Goal: Transaction & Acquisition: Purchase product/service

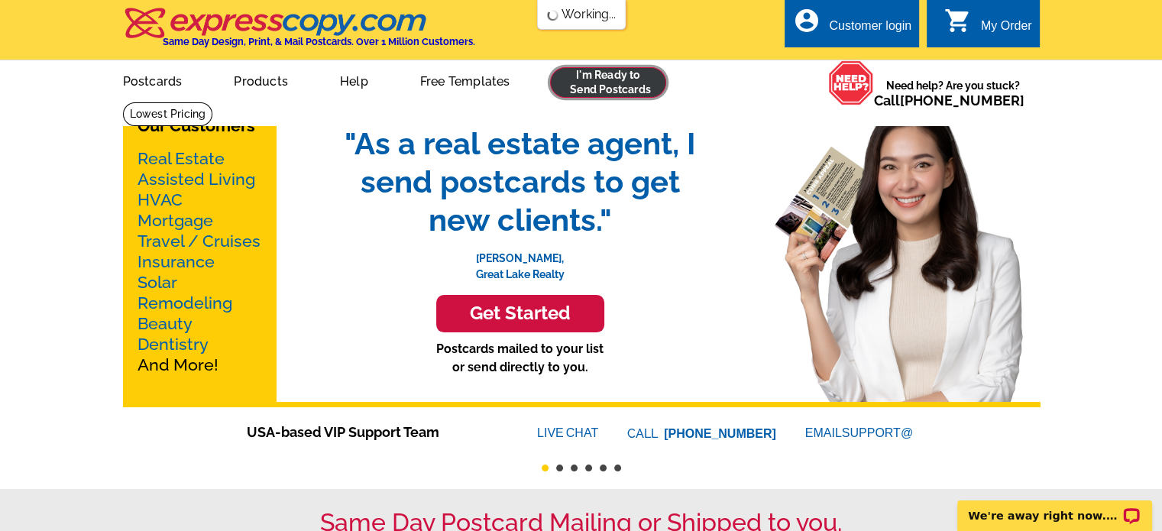
click at [603, 77] on link at bounding box center [608, 82] width 117 height 31
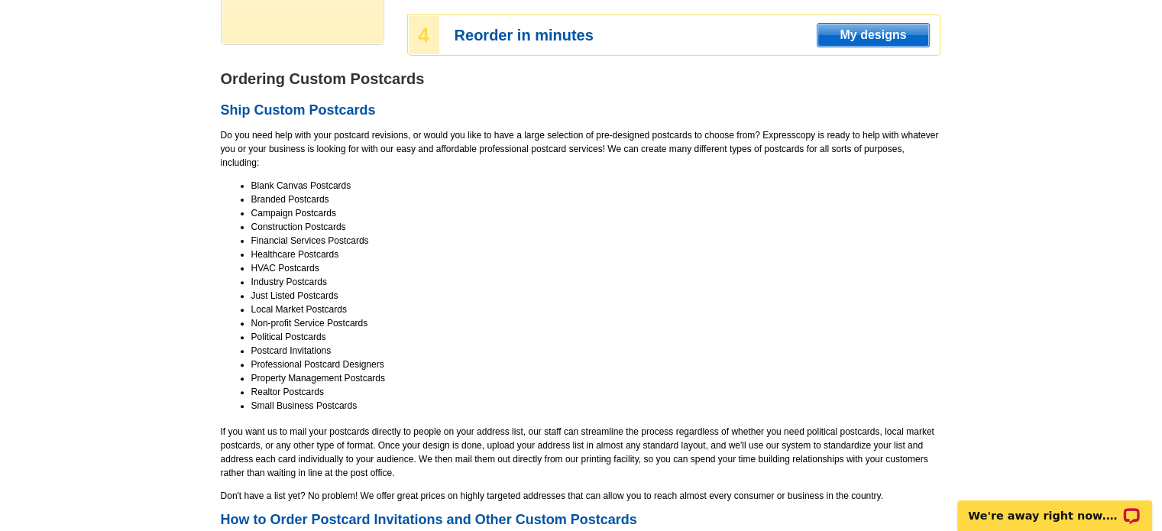
scroll to position [458, 0]
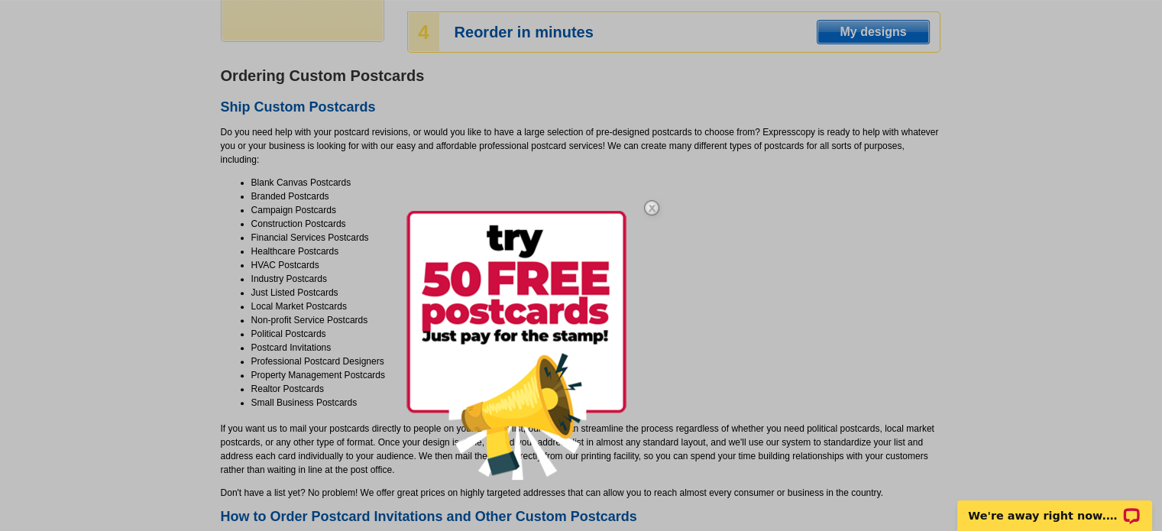
click at [536, 315] on img at bounding box center [516, 345] width 220 height 269
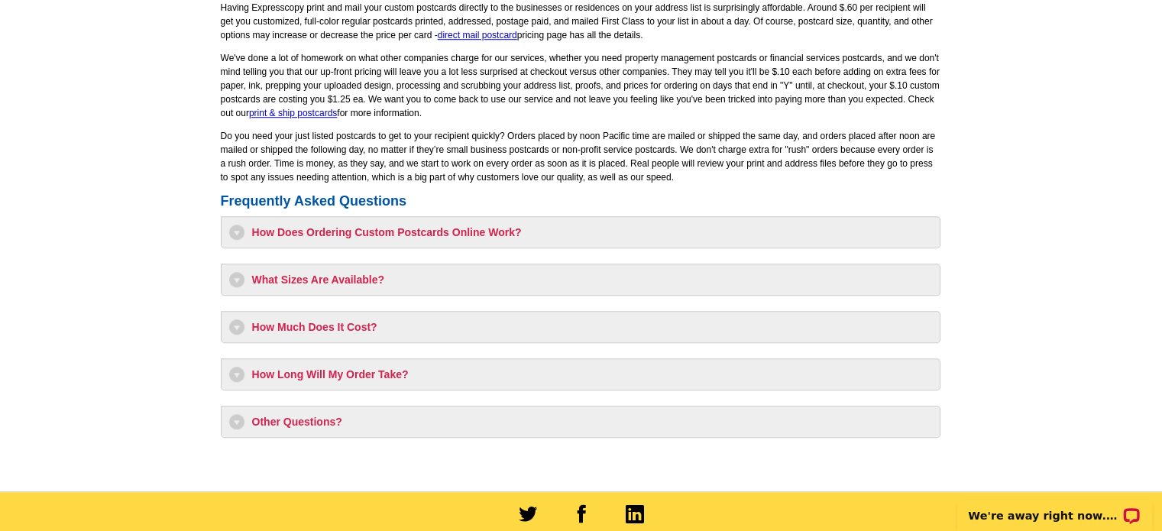
scroll to position [1299, 0]
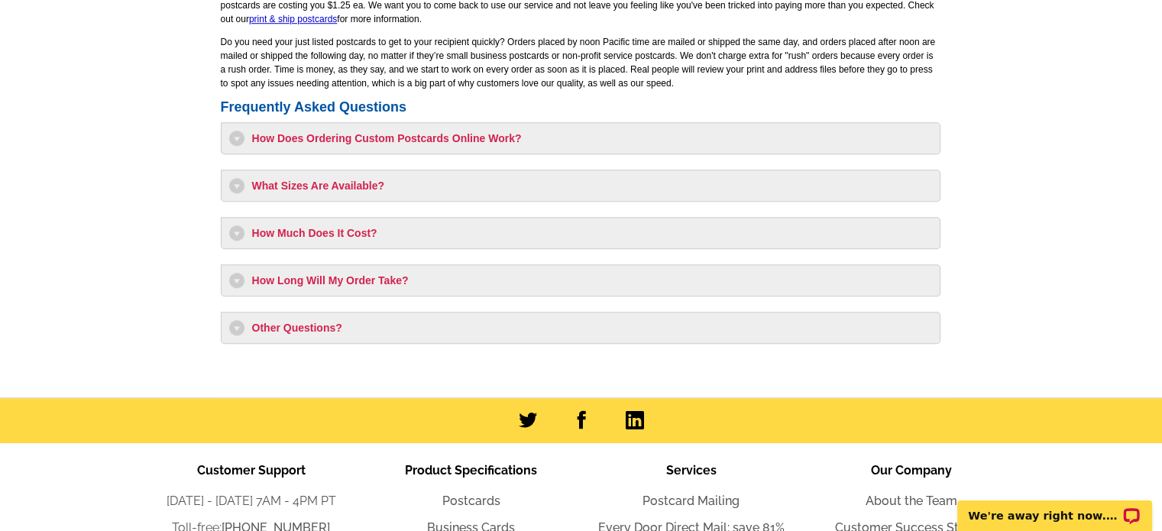
click at [341, 280] on h3 "How Long Will My Order Take?" at bounding box center [580, 280] width 703 height 15
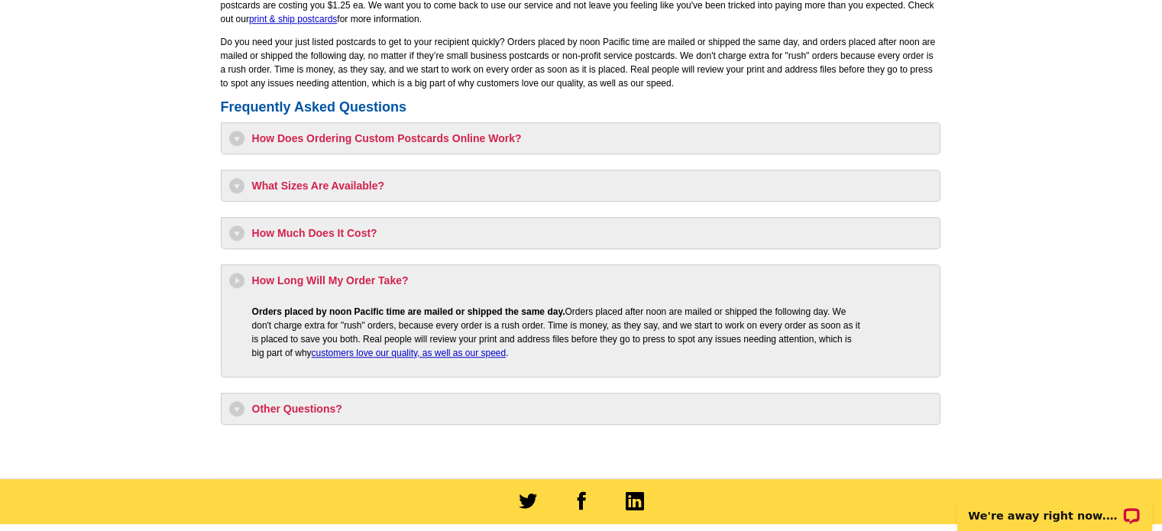
click at [341, 280] on h3 "How Long Will My Order Take?" at bounding box center [580, 280] width 703 height 15
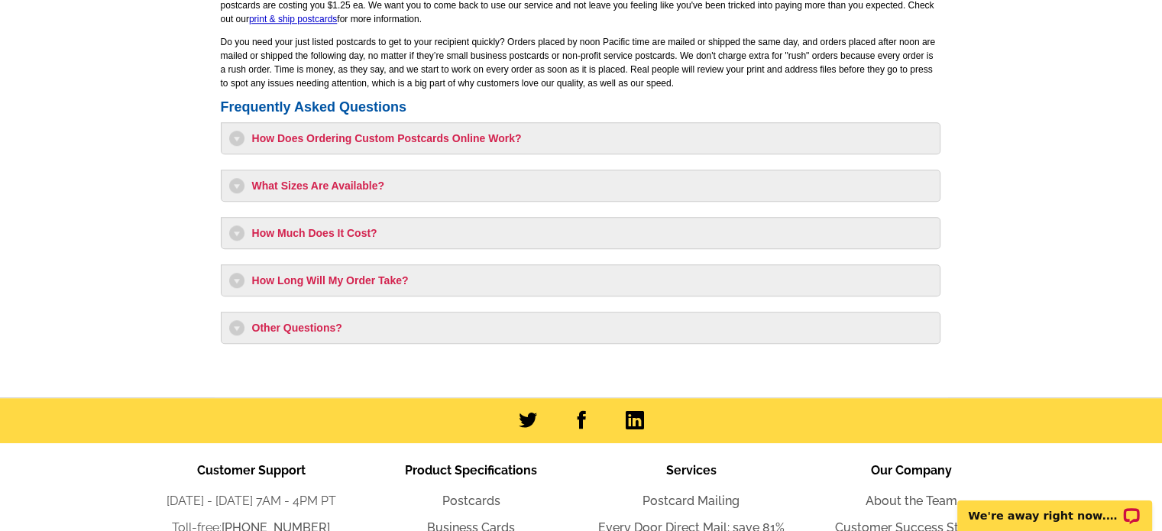
click at [336, 233] on h3 "How Much Does It Cost?" at bounding box center [580, 232] width 703 height 15
select select "1"
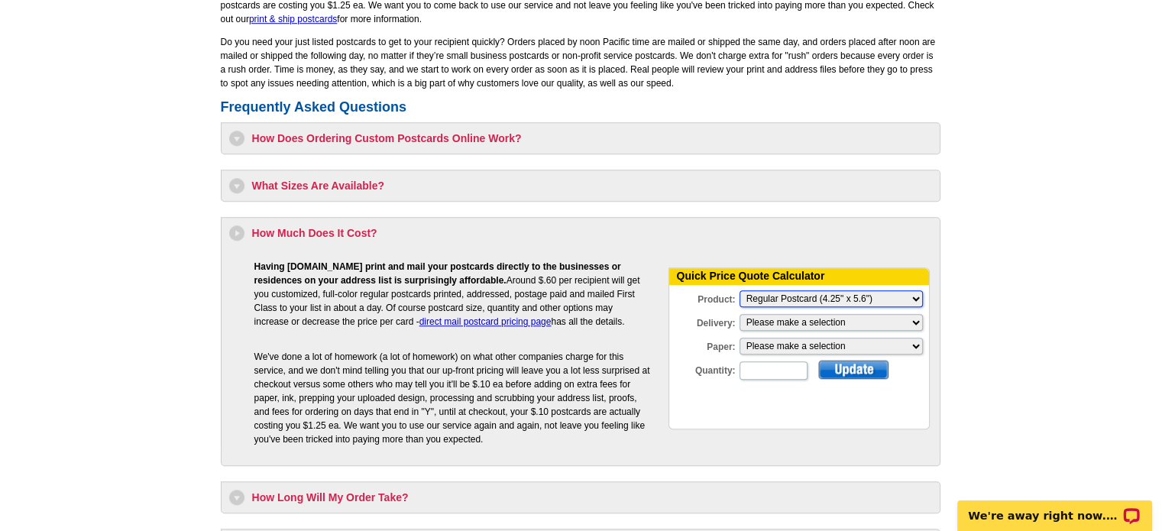
click at [887, 302] on select "Please Make a Selection Jumbo Postcard (5.5" x 8.5") Regular Postcard (4.25" x …" at bounding box center [830, 298] width 183 height 17
click at [885, 301] on select "Please Make a Selection Jumbo Postcard (5.5" x 8.5") Regular Postcard (4.25" x …" at bounding box center [830, 298] width 183 height 17
click at [878, 321] on select "Please make a selection Print + Address+USPS First Class Print-Only+Shipped To …" at bounding box center [830, 322] width 183 height 17
select select "3"
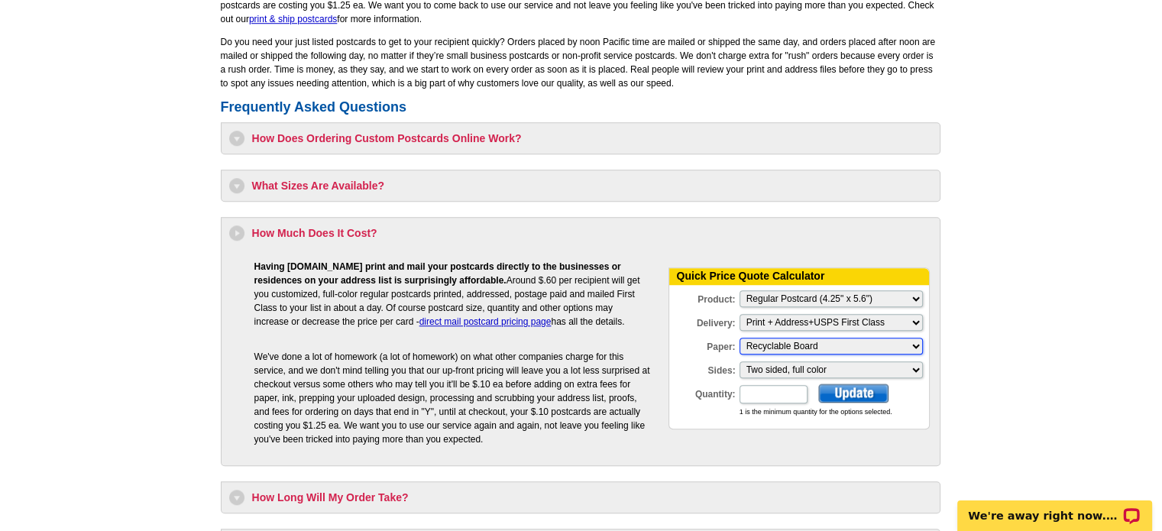
click at [877, 343] on select "Please make a selection Recyclable Board" at bounding box center [830, 346] width 183 height 17
click at [875, 372] on select "Please make a selection Two sided, full color" at bounding box center [830, 369] width 183 height 17
click at [875, 371] on select "Please make a selection Two sided, full color" at bounding box center [830, 369] width 183 height 17
click at [882, 294] on select "Please Make a Selection Jumbo Postcard (5.5" x 8.5") Regular Postcard (4.25" x …" at bounding box center [830, 298] width 183 height 17
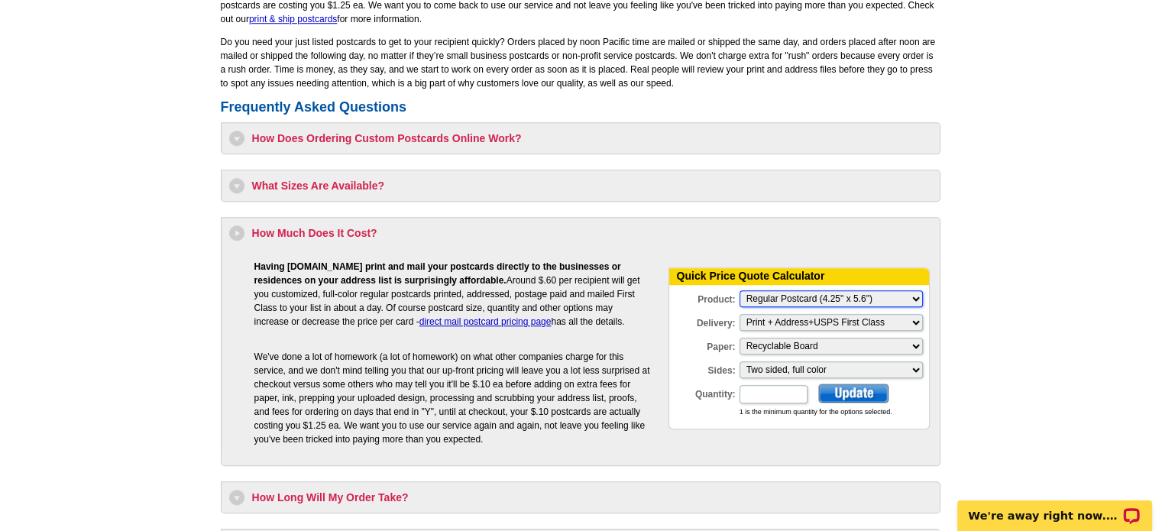
select select "2"
click at [739, 290] on select "Please Make a Selection Jumbo Postcard (5.5" x 8.5") Regular Postcard (4.25" x …" at bounding box center [830, 298] width 183 height 17
click at [689, 473] on div "Frequently Asked Questions How Does Ordering Custom Postcards Online Work? Orde…" at bounding box center [581, 329] width 720 height 461
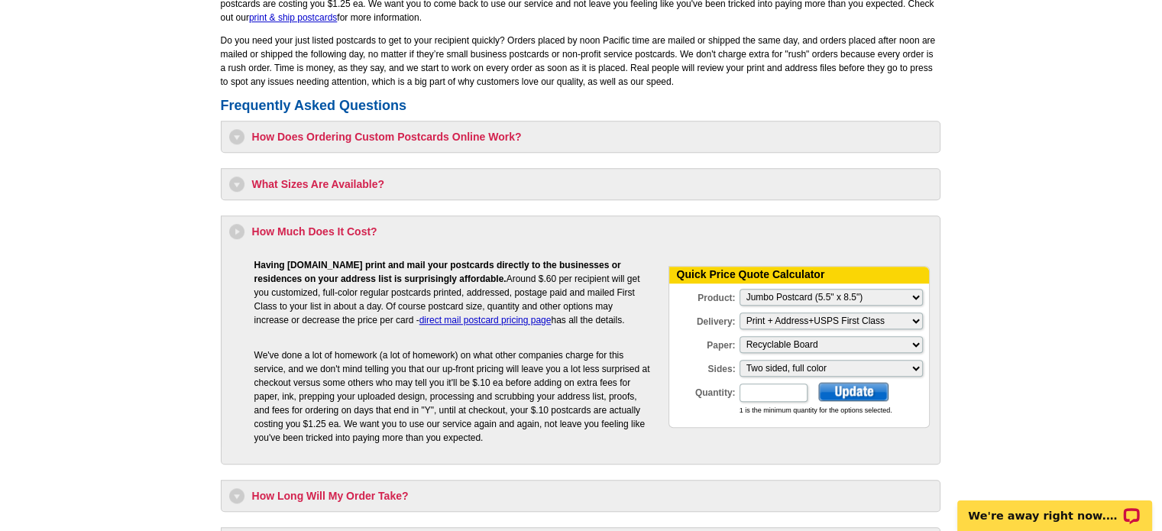
scroll to position [1299, 0]
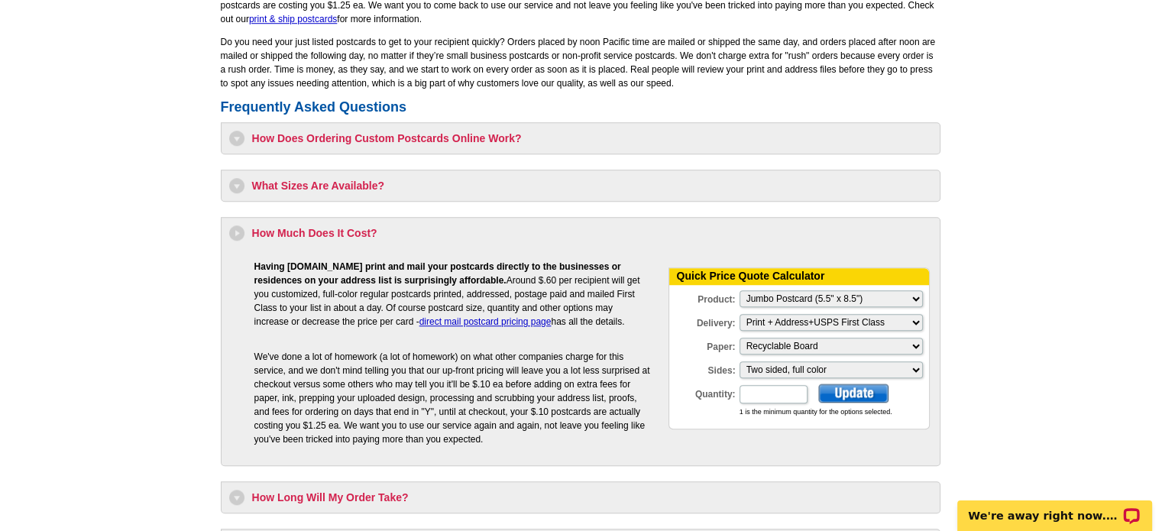
click at [746, 181] on h3 "What Sizes Are Available?" at bounding box center [580, 185] width 703 height 15
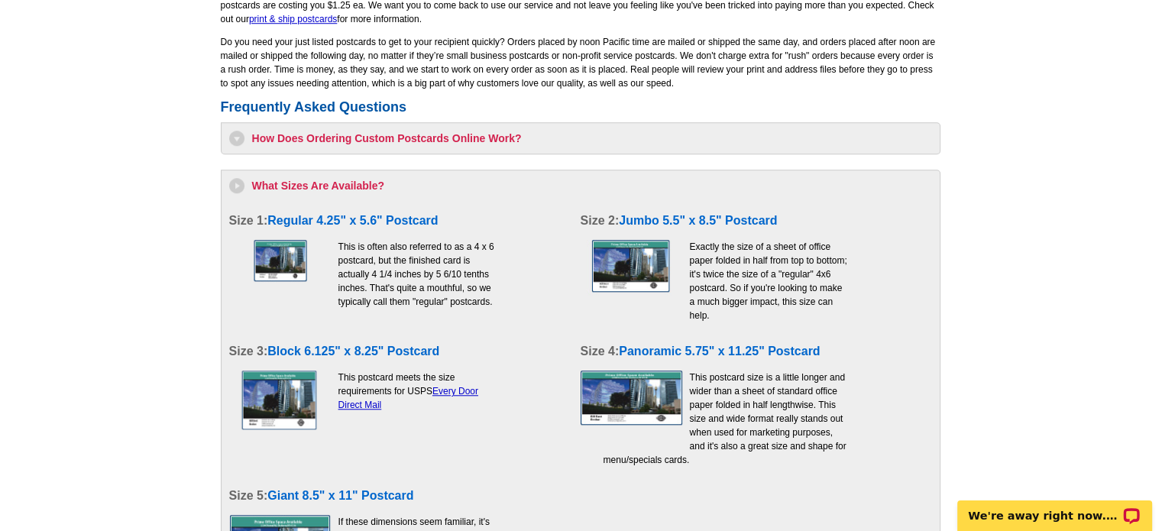
click at [746, 181] on h3 "What Sizes Are Available?" at bounding box center [580, 185] width 703 height 15
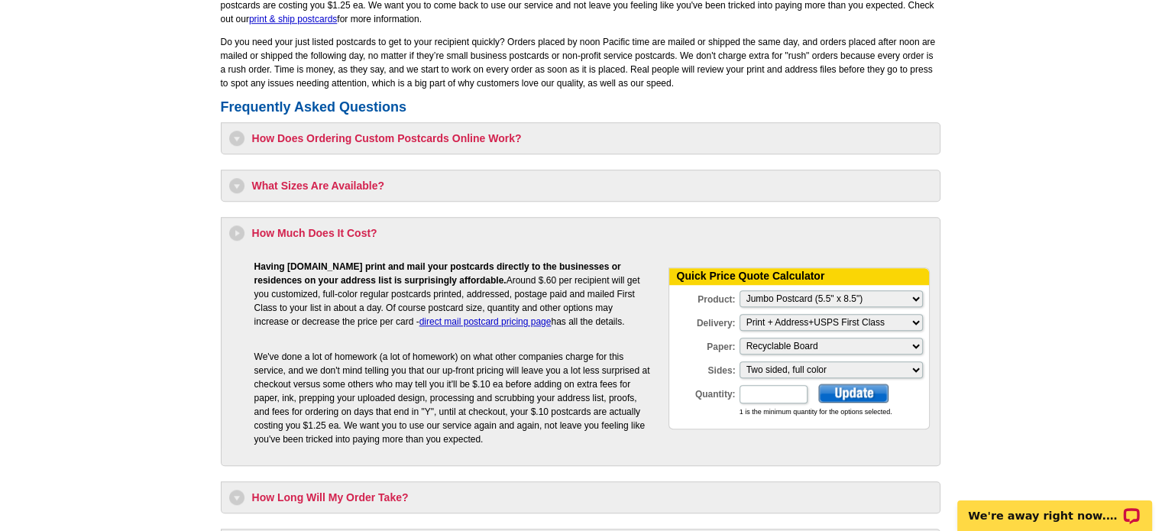
click at [746, 181] on h3 "What Sizes Are Available?" at bounding box center [580, 185] width 703 height 15
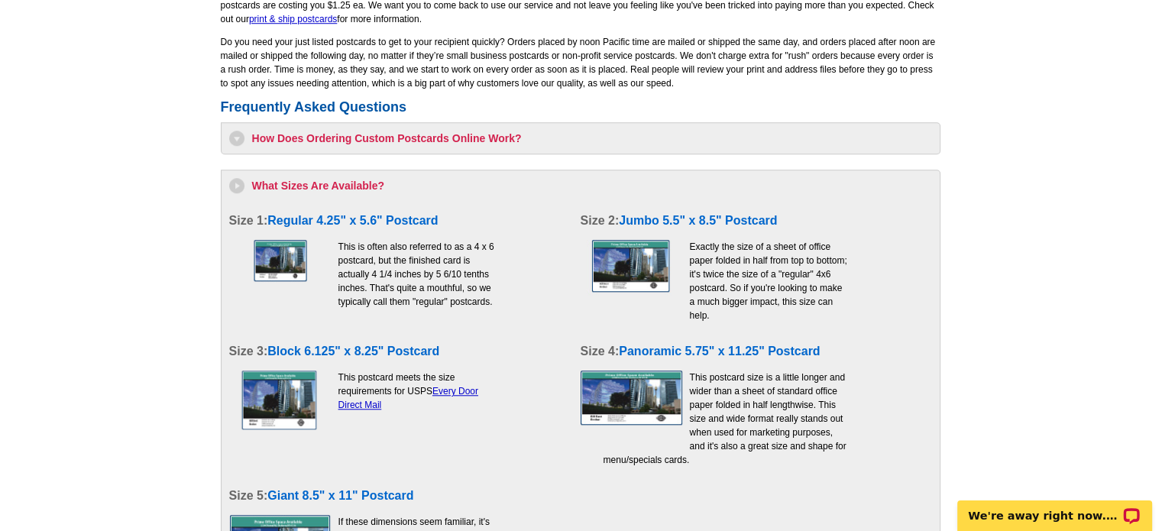
click at [746, 181] on h3 "What Sizes Are Available?" at bounding box center [580, 185] width 703 height 15
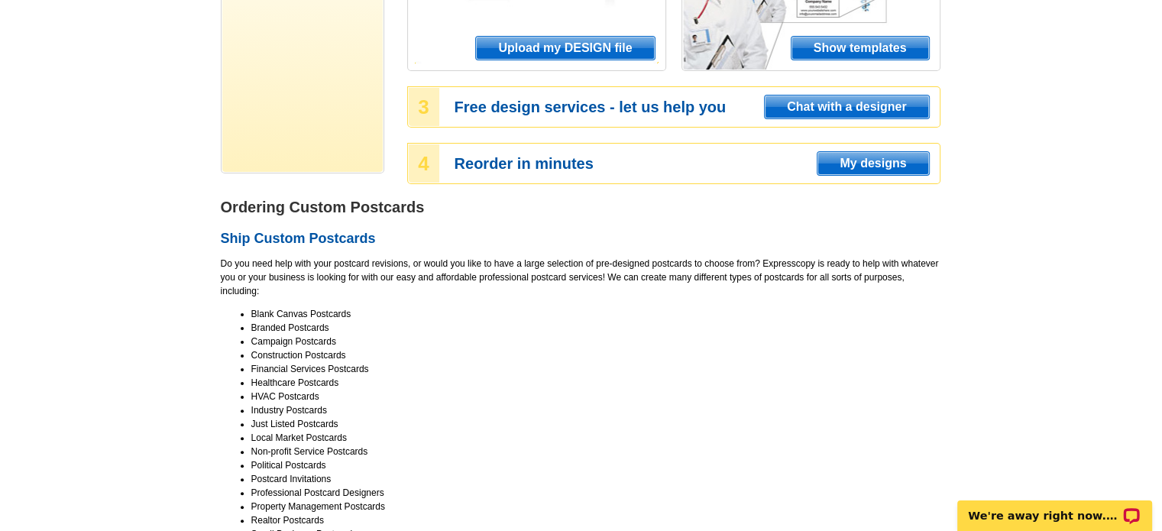
scroll to position [229, 0]
